Goal: Check status: Check status

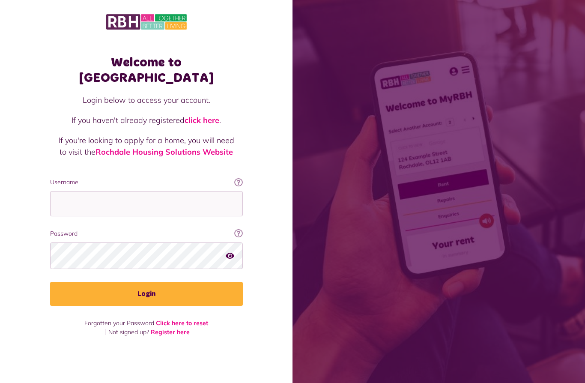
scroll to position [37, 0]
type input "**********"
click at [146, 282] on button "Login" at bounding box center [146, 294] width 193 height 24
click at [179, 282] on button "Login" at bounding box center [146, 294] width 193 height 24
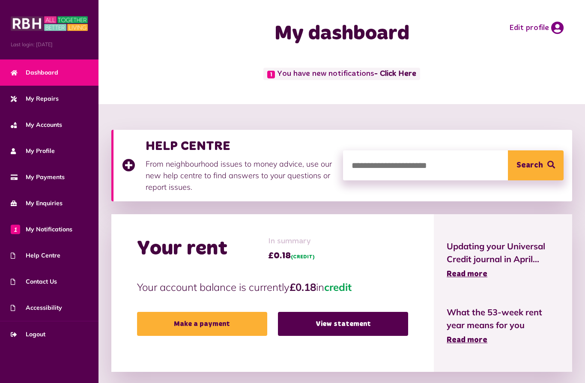
click at [390, 78] on link "- Click Here" at bounding box center [395, 74] width 42 height 8
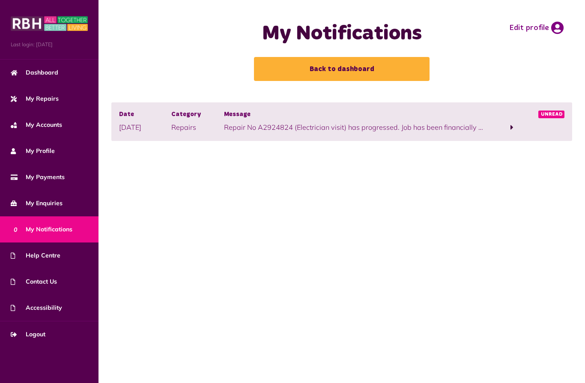
click at [501, 129] on span at bounding box center [512, 128] width 52 height 12
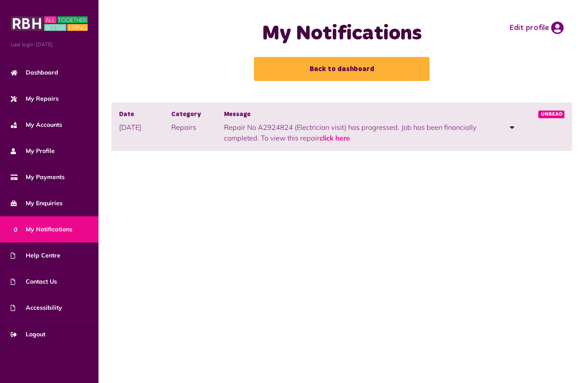
click at [507, 125] on span at bounding box center [512, 128] width 52 height 12
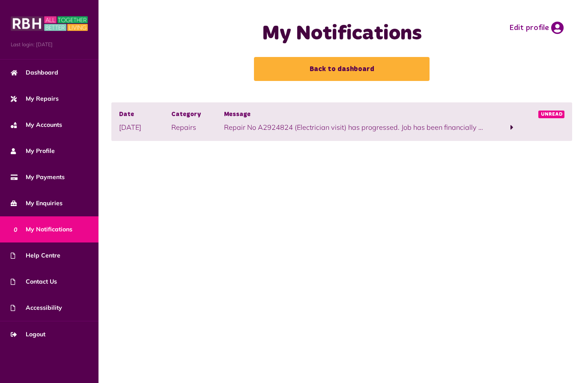
click at [444, 121] on div "Message Repair No A2924824 (Electrician visit) has progressed. Job has been fin…" at bounding box center [355, 121] width 262 height 23
click at [441, 122] on p "Repair No A2924824 (Electrician visit) has progressed. Job has been financially…" at bounding box center [355, 127] width 262 height 10
click at [449, 130] on p "Repair No A2924824 (Electrician visit) has progressed. Job has been financially…" at bounding box center [355, 127] width 262 height 10
click at [511, 128] on span at bounding box center [511, 127] width 3 height 8
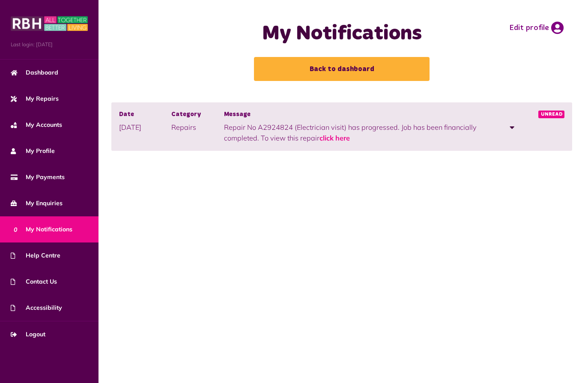
click at [340, 136] on link "click here" at bounding box center [334, 138] width 30 height 9
click at [48, 331] on link "Logout" at bounding box center [49, 334] width 99 height 26
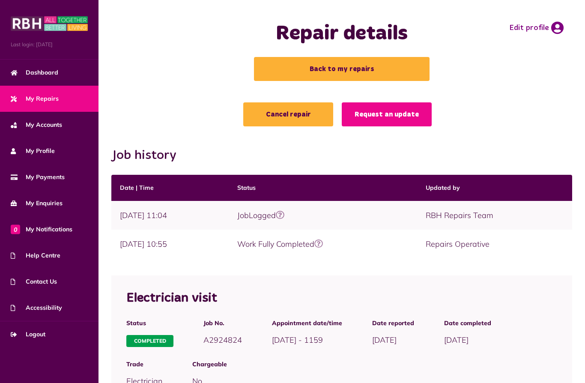
click at [284, 219] on link at bounding box center [280, 215] width 9 height 10
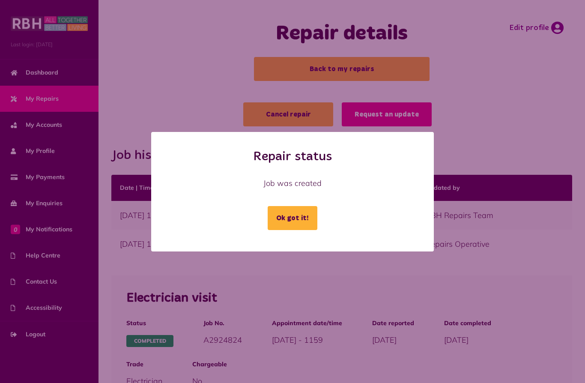
click at [299, 220] on button "Ok got it!" at bounding box center [293, 218] width 50 height 24
